Goal: Information Seeking & Learning: Learn about a topic

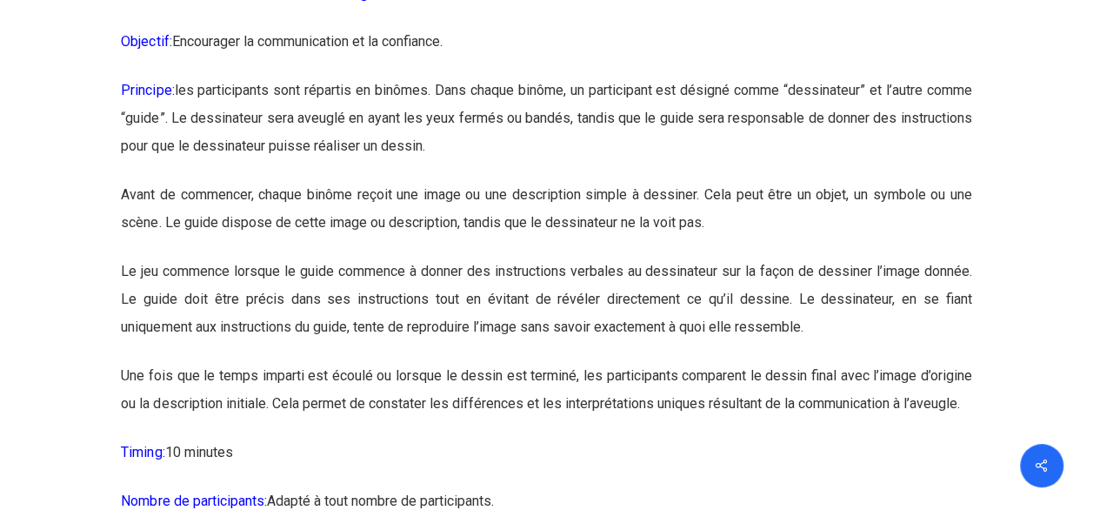
scroll to position [3264, 0]
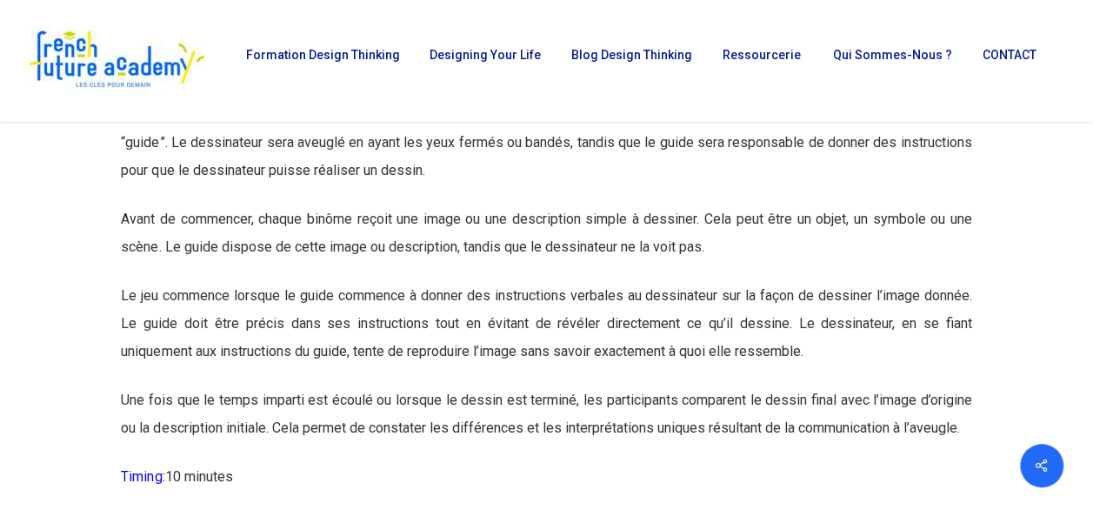
click at [471, 326] on p "Le jeu commence lorsque le guide commence à donner des instructions verbales au…" at bounding box center [546, 334] width 851 height 104
click at [548, 205] on p "Principe: les participants sont répartis en binômes. Dans chaque binôme, un par…" at bounding box center [546, 153] width 851 height 104
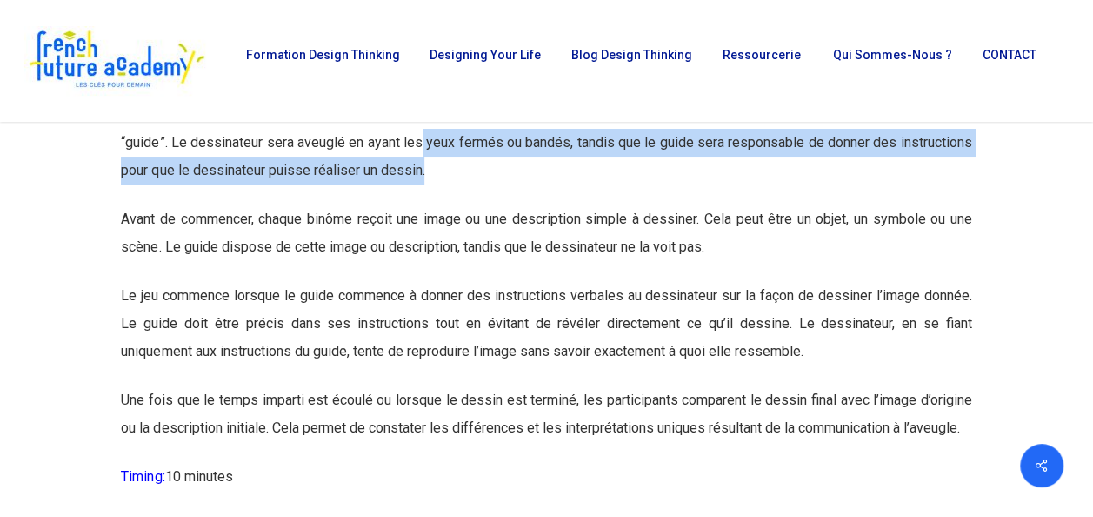
drag, startPoint x: 504, startPoint y: 191, endPoint x: 479, endPoint y: 167, distance: 35.1
click at [479, 167] on p "Principe: les participants sont répartis en binômes. Dans chaque binôme, un par…" at bounding box center [546, 153] width 851 height 104
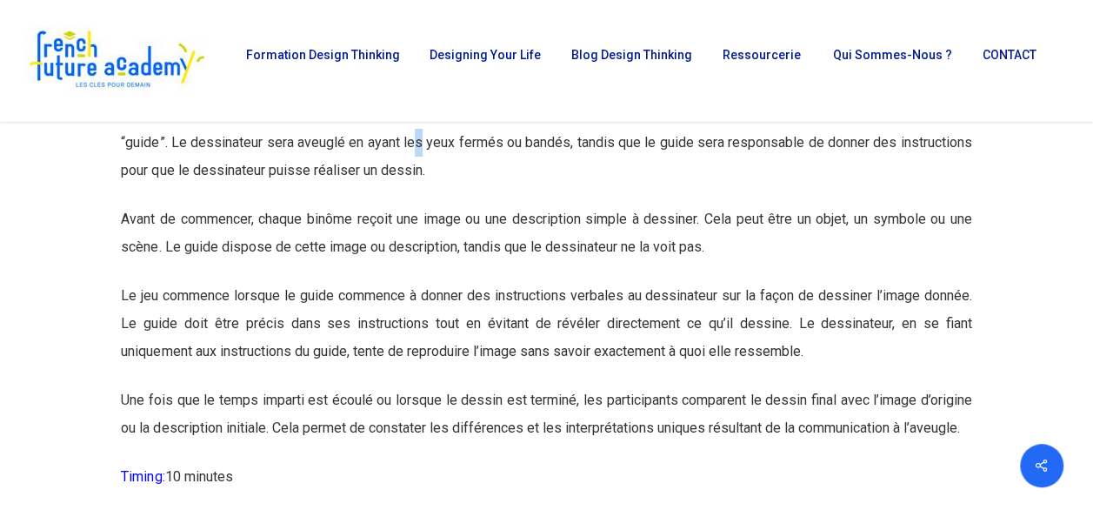
click at [479, 167] on p "Principe: les participants sont répartis en binômes. Dans chaque binôme, un par…" at bounding box center [546, 153] width 851 height 104
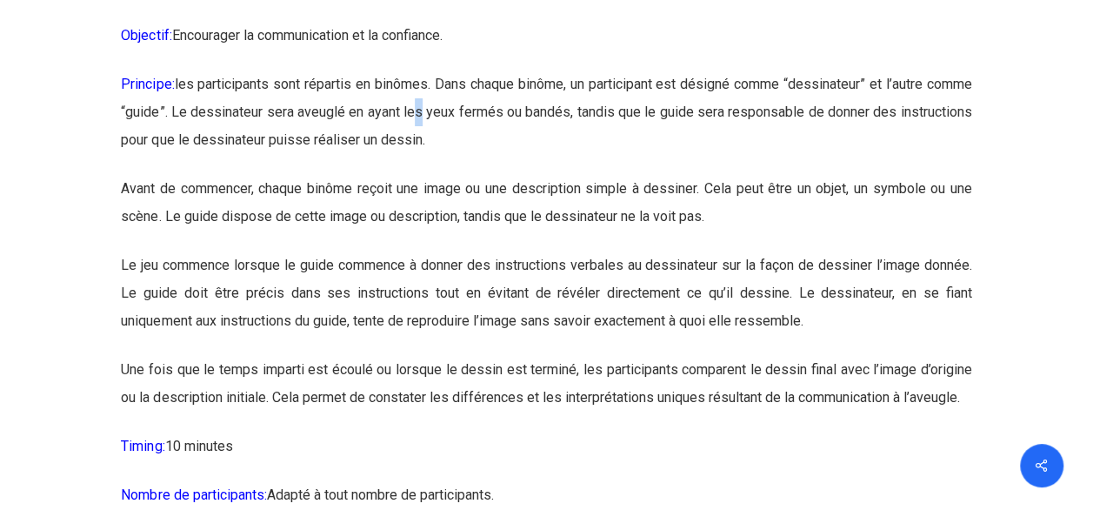
scroll to position [3660, 0]
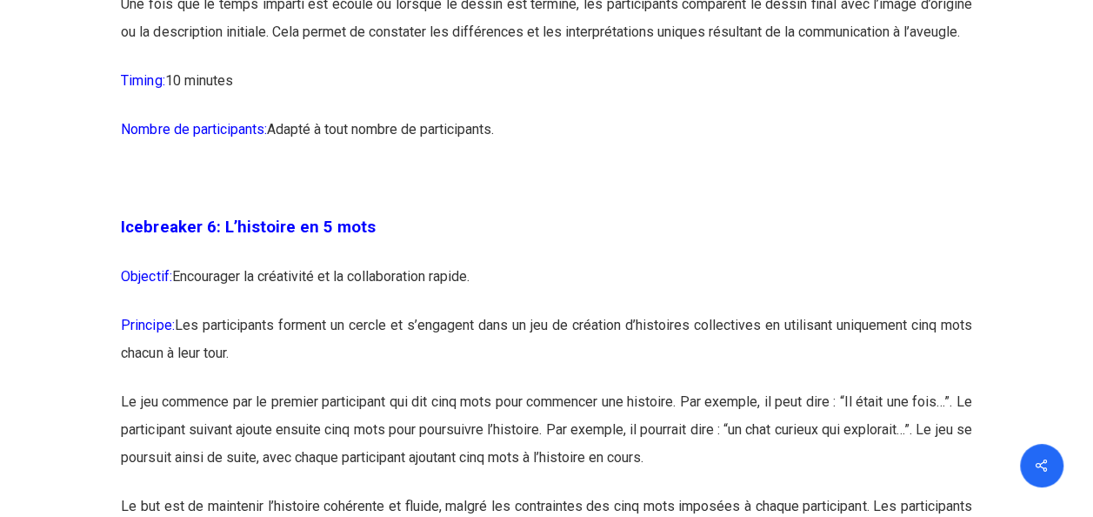
drag, startPoint x: 123, startPoint y: 221, endPoint x: 630, endPoint y: 170, distance: 509.5
copy div "Loremipsum 4: Do sitame c a’elitsed Doeiusmo: Temporinci ut laboreetdolor ma al…"
click at [349, 213] on p at bounding box center [546, 188] width 851 height 49
